Goal: Information Seeking & Learning: Learn about a topic

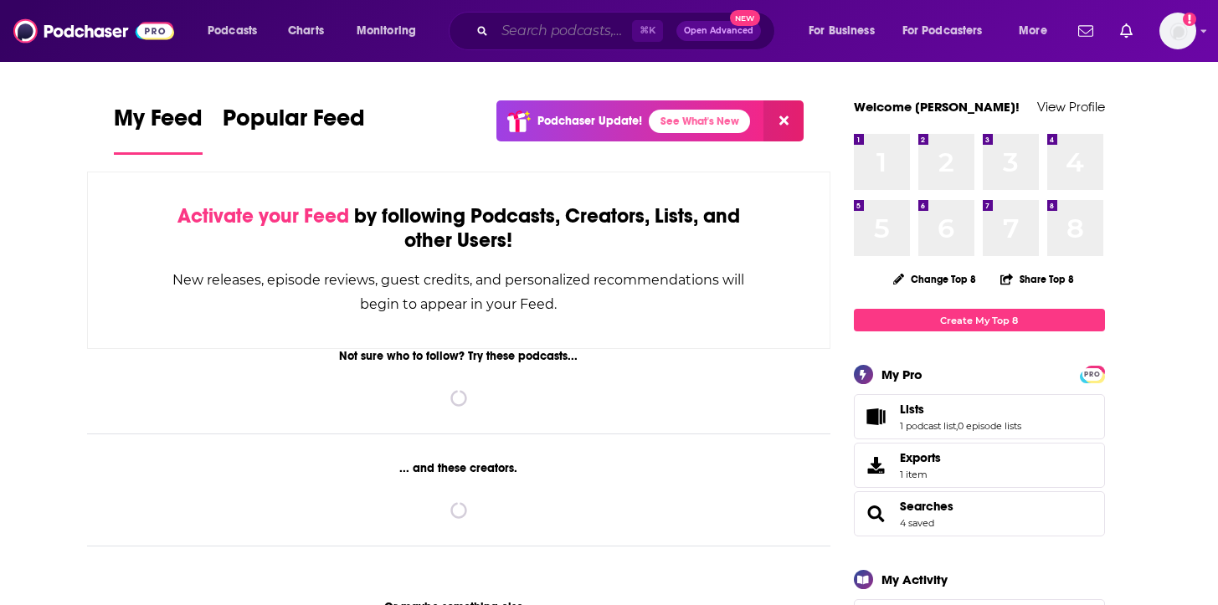
click at [541, 22] on input "Search podcasts, credits, & more..." at bounding box center [563, 31] width 137 height 27
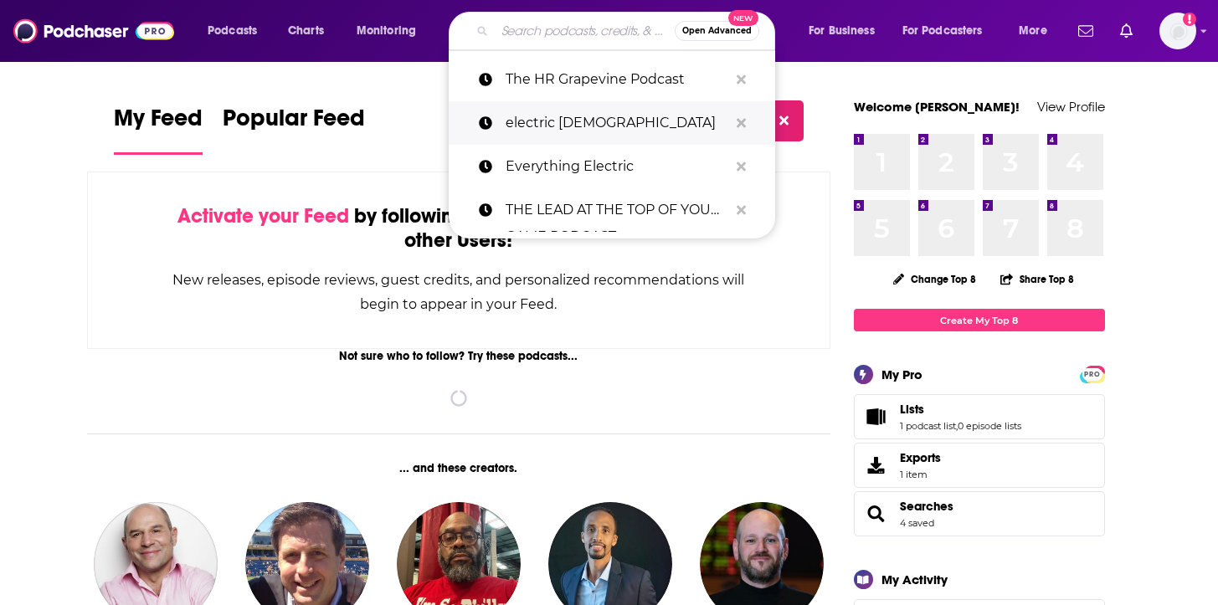
click at [541, 122] on p "electric [DEMOGRAPHIC_DATA]" at bounding box center [617, 123] width 223 height 44
type input "electric [DEMOGRAPHIC_DATA]"
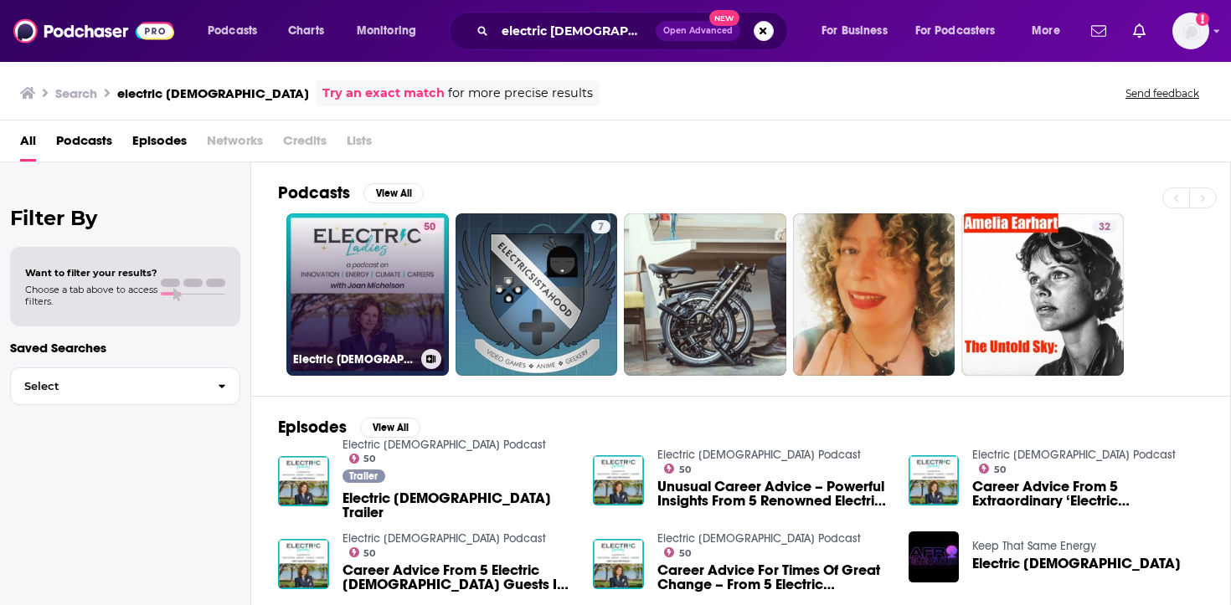
click at [360, 315] on link "50 Electric [DEMOGRAPHIC_DATA] Podcast" at bounding box center [367, 295] width 162 height 162
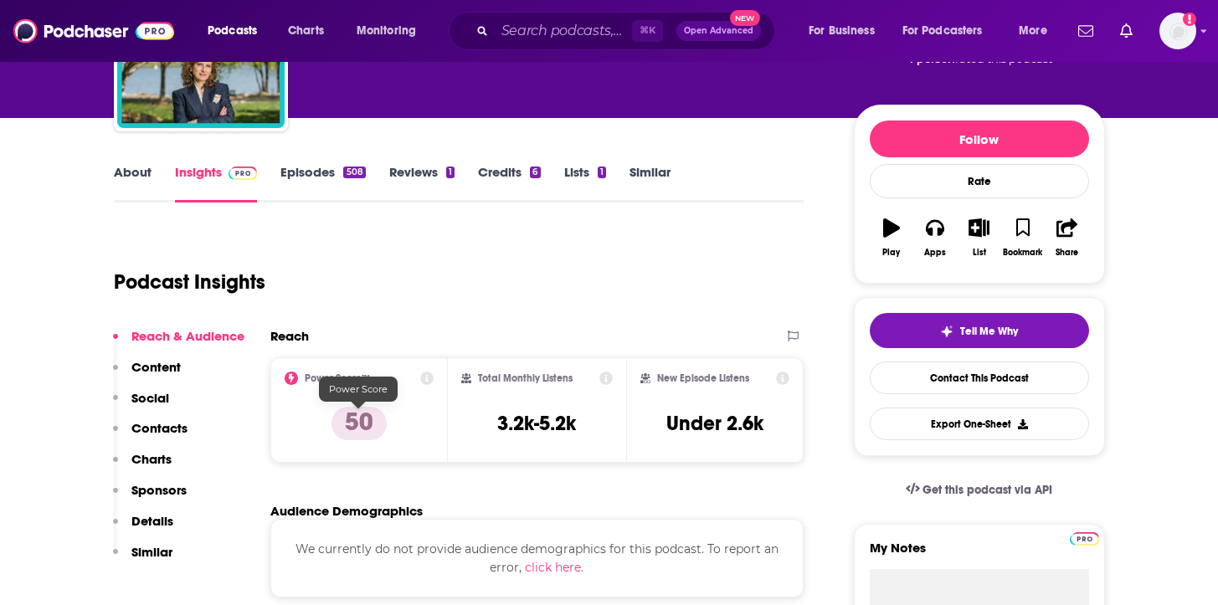
scroll to position [210, 0]
